Goal: Navigation & Orientation: Find specific page/section

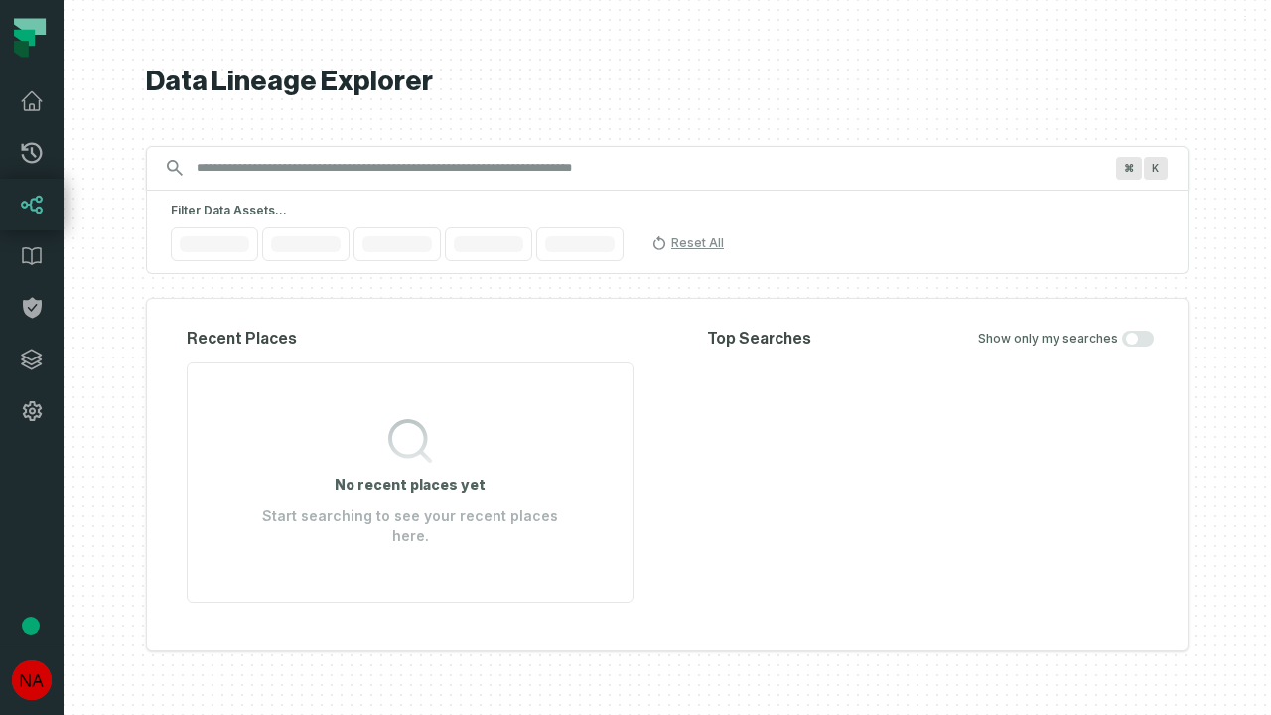
click at [32, 359] on icon at bounding box center [32, 359] width 20 height 20
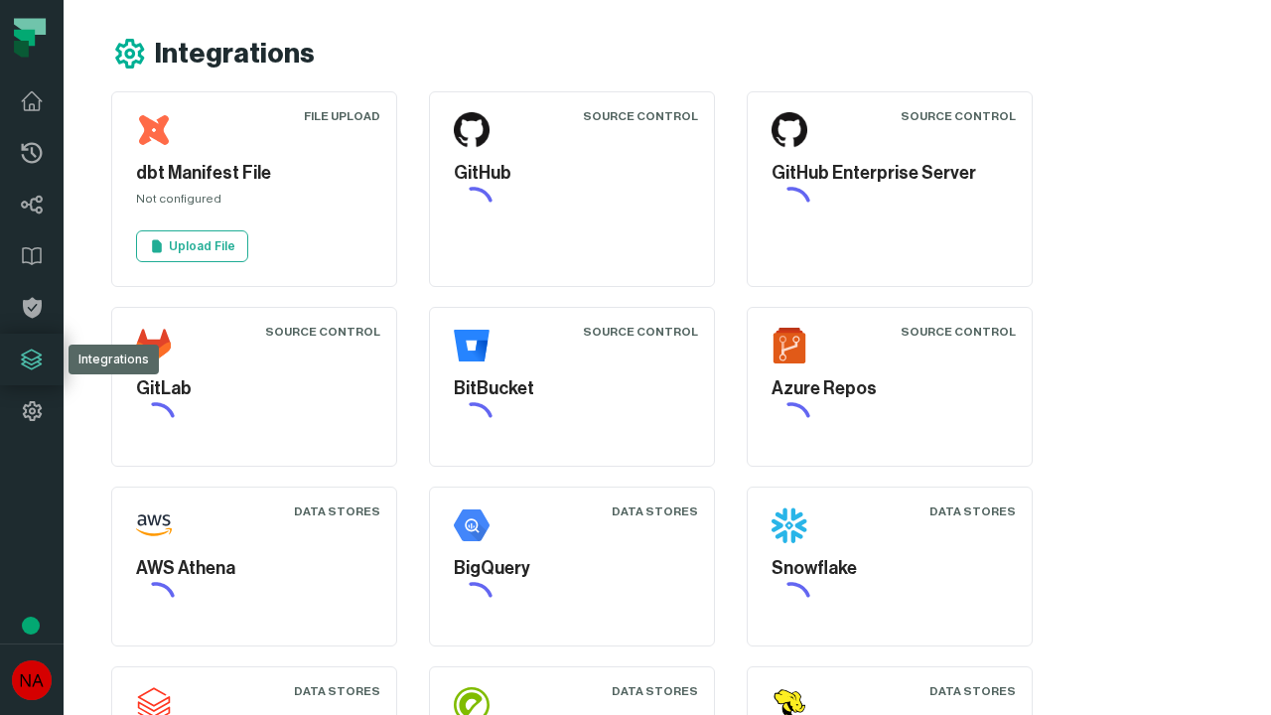
click at [32, 411] on icon at bounding box center [32, 411] width 24 height 24
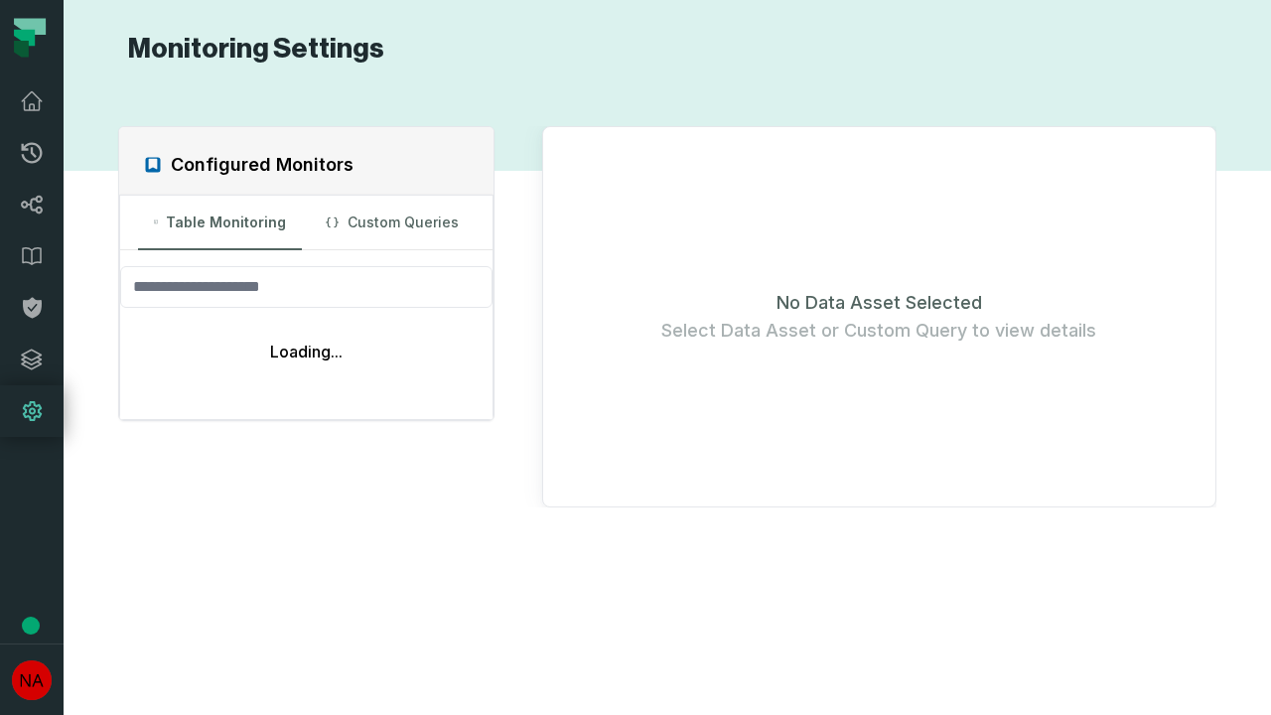
click at [32, 153] on icon at bounding box center [32, 153] width 21 height 21
